Goal: Task Accomplishment & Management: Complete application form

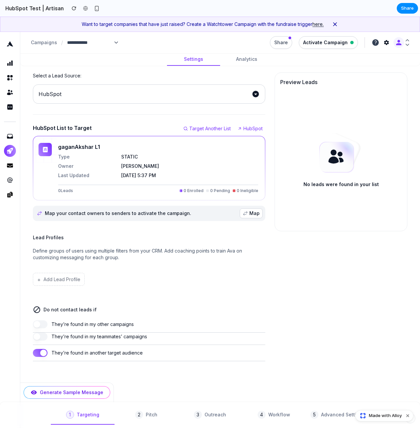
click at [121, 235] on div "Lead Profiles" at bounding box center [149, 237] width 233 height 7
click at [68, 281] on button "+ Add Lead Profile" at bounding box center [59, 279] width 52 height 13
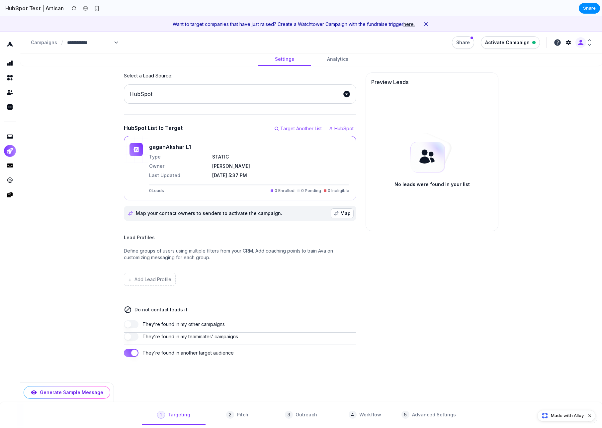
click at [420, 245] on div "Select a Lead Source: HubSpot HubSpot List to Target Target Another List HubSpo…" at bounding box center [311, 216] width 566 height 289
click at [150, 281] on button "+ Add Lead Profile" at bounding box center [150, 279] width 52 height 13
click at [149, 278] on button "+ Add Lead Profile" at bounding box center [150, 279] width 52 height 13
click at [150, 278] on button "+ Add Lead Profile" at bounding box center [150, 279] width 52 height 13
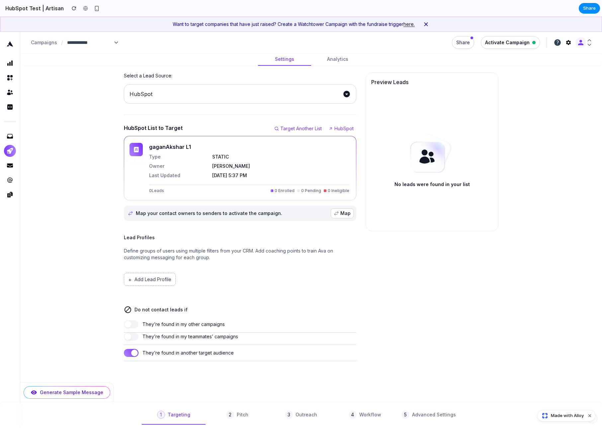
click at [150, 278] on button "+ Add Lead Profile" at bounding box center [150, 279] width 52 height 13
click at [165, 278] on button "+ Add Lead Profile" at bounding box center [150, 279] width 52 height 13
click at [420, 252] on div "Select a Lead Source: HubSpot HubSpot List to Target Target Another List HubSpo…" at bounding box center [311, 216] width 566 height 289
click at [89, 290] on div "Select a Lead Source: HubSpot HubSpot List to Target Target Another List HubSpo…" at bounding box center [311, 216] width 566 height 289
click at [420, 272] on div "Preview Leads No leads were found in your list" at bounding box center [432, 216] width 133 height 289
